Goal: Transaction & Acquisition: Obtain resource

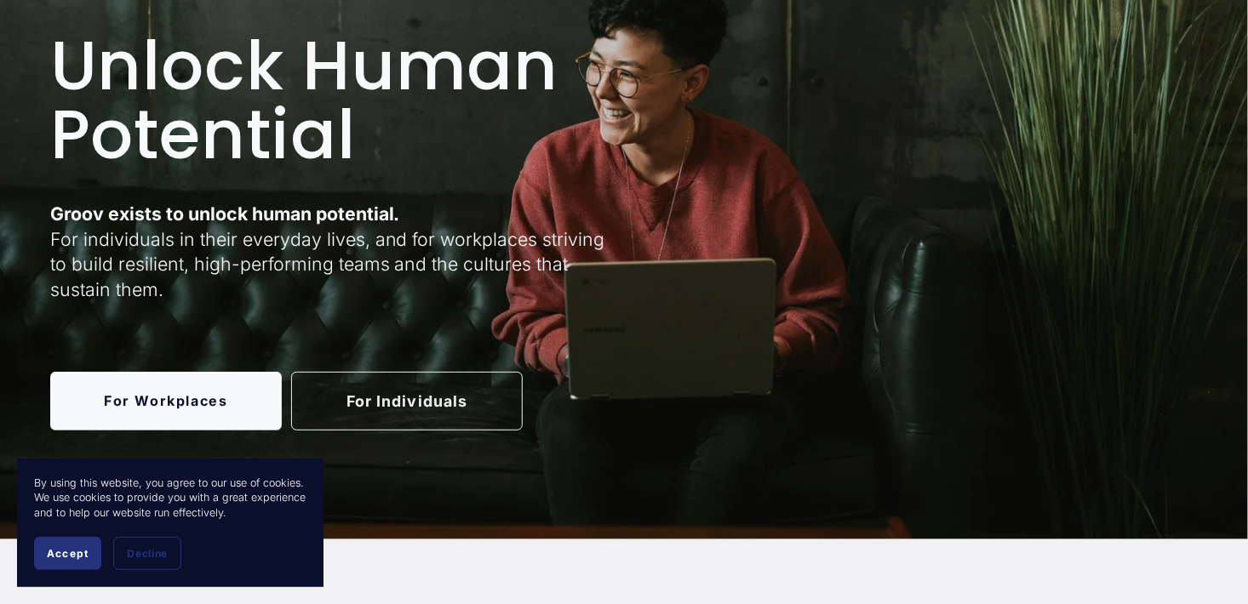
scroll to position [170, 0]
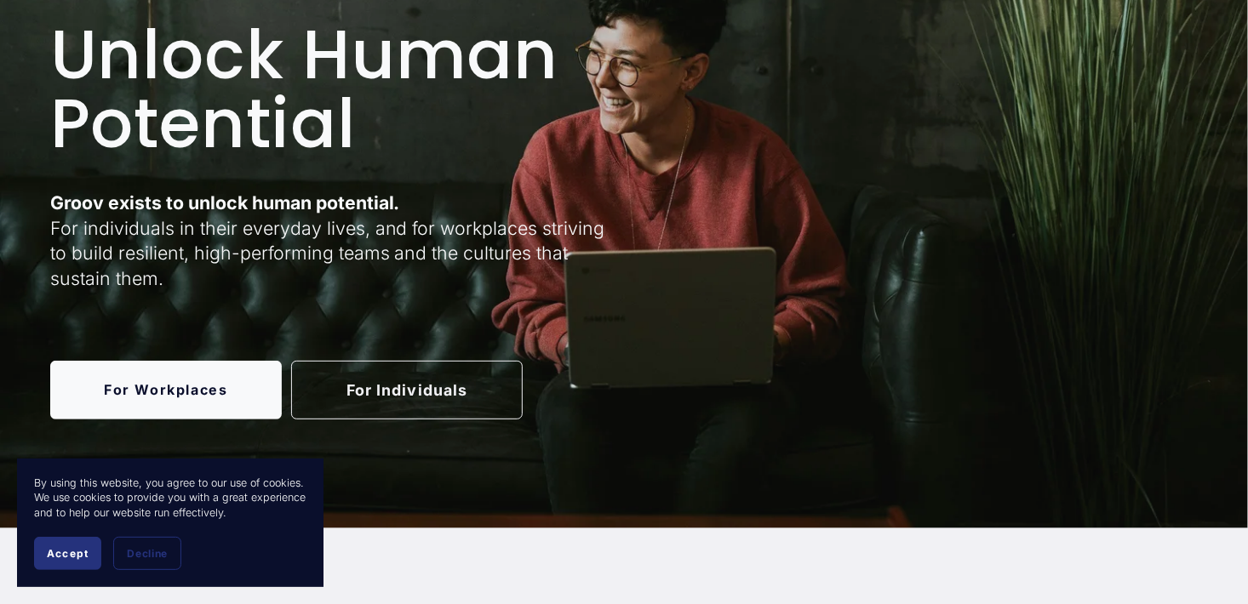
click at [392, 395] on link "For Individuals" at bounding box center [407, 390] width 232 height 59
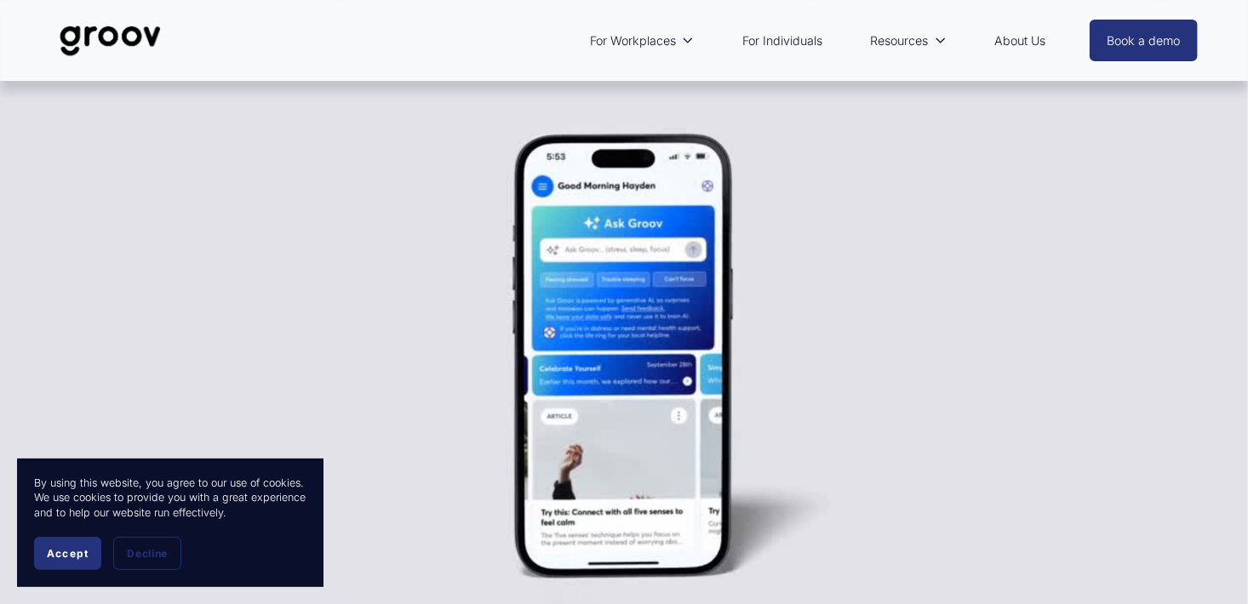
click at [59, 556] on span "Accept" at bounding box center [68, 553] width 42 height 13
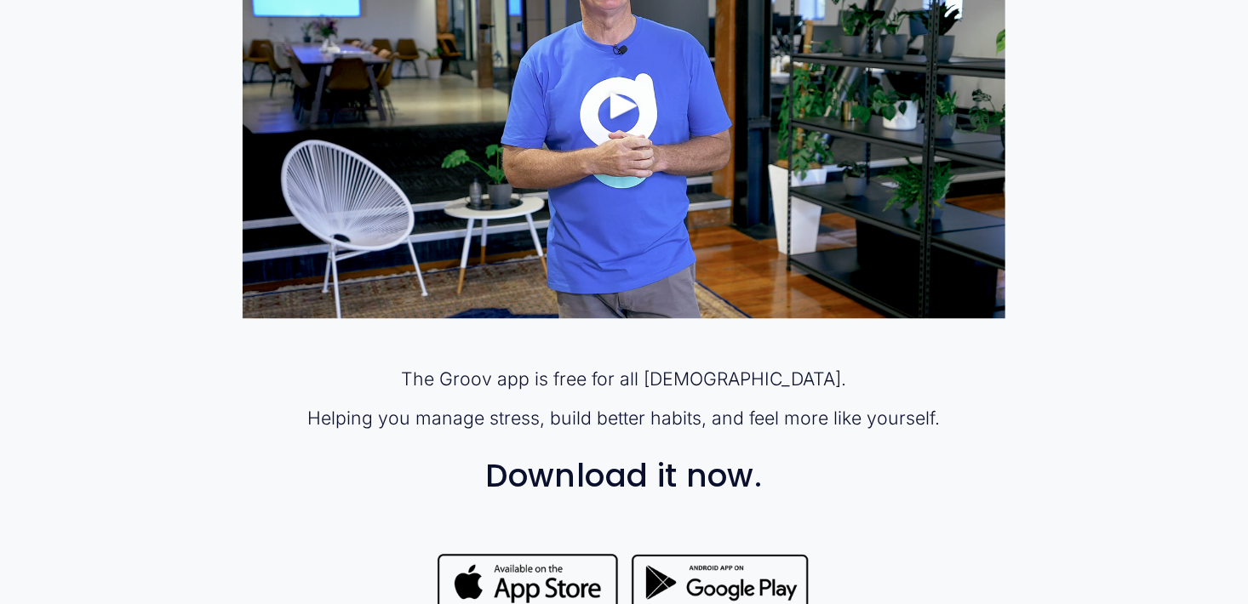
scroll to position [1192, 0]
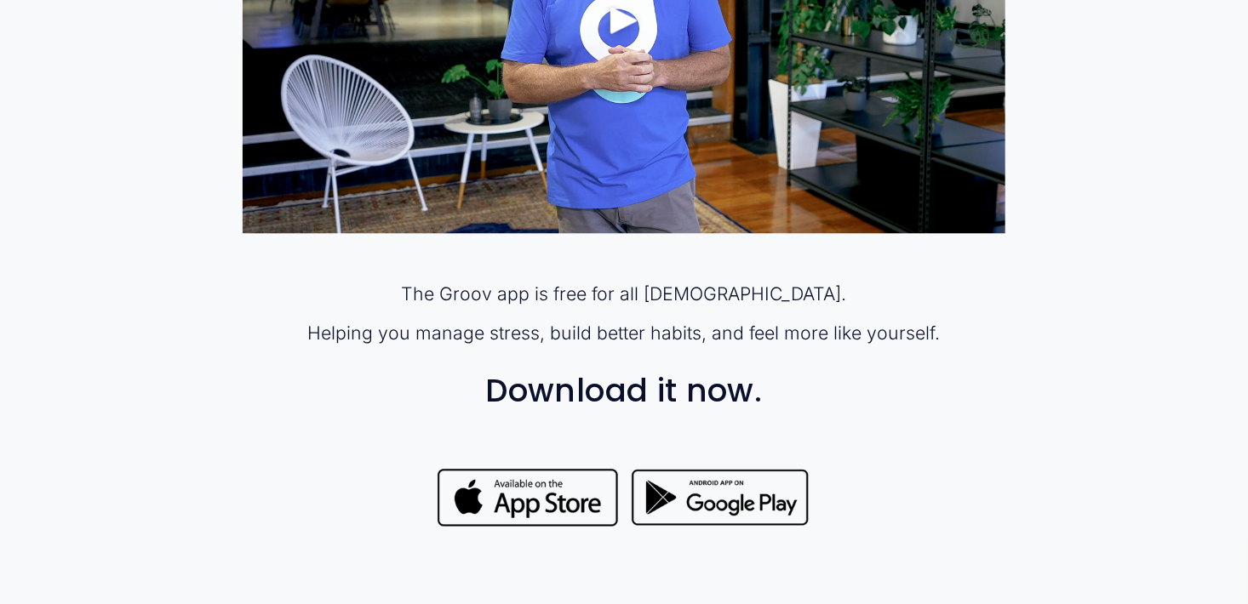
click at [747, 513] on div at bounding box center [721, 498] width 184 height 65
